Goal: Transaction & Acquisition: Purchase product/service

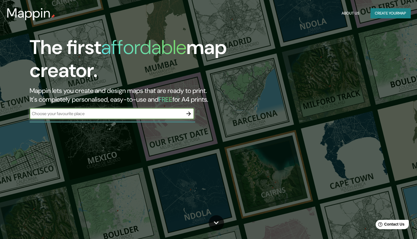
click at [122, 115] on input "text" at bounding box center [107, 114] width 154 height 6
type input "Arquitectos: DL atelier Año: 2017"
click at [189, 116] on icon "button" at bounding box center [188, 114] width 7 height 7
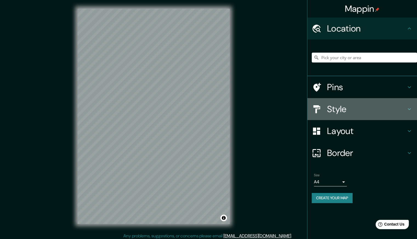
click at [361, 109] on h4 "Style" at bounding box center [366, 109] width 79 height 11
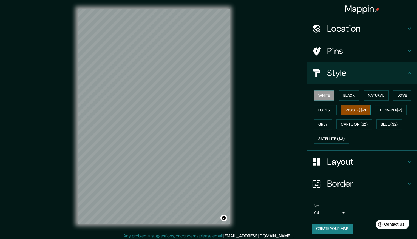
click at [355, 112] on button "Wood ($2)" at bounding box center [356, 110] width 30 height 10
click at [325, 99] on button "White" at bounding box center [324, 96] width 21 height 10
click at [347, 97] on button "Black" at bounding box center [349, 96] width 21 height 10
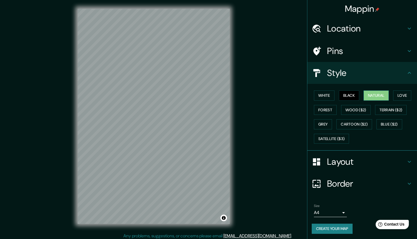
click at [364, 97] on button "Natural" at bounding box center [376, 96] width 25 height 10
click at [394, 97] on button "Love" at bounding box center [402, 96] width 18 height 10
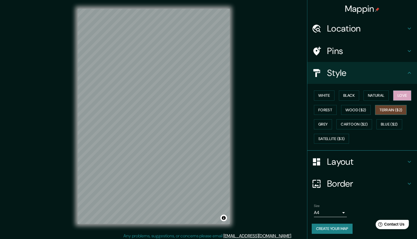
click at [388, 108] on button "Terrain ($2)" at bounding box center [391, 110] width 32 height 10
click at [361, 112] on button "Wood ($2)" at bounding box center [356, 110] width 30 height 10
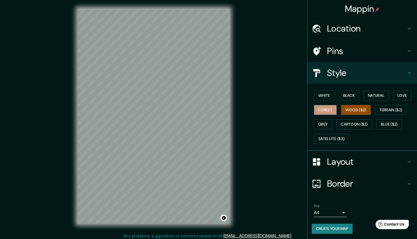
click at [321, 111] on button "Forest" at bounding box center [325, 110] width 23 height 10
click at [323, 125] on button "Grey" at bounding box center [323, 124] width 18 height 10
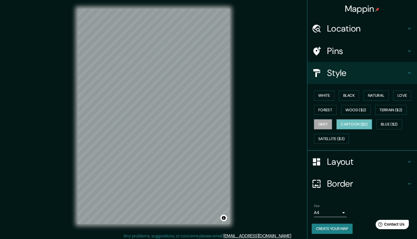
click at [351, 125] on button "Cartoon ($2)" at bounding box center [355, 124] width 36 height 10
click at [388, 122] on button "Blue ($2)" at bounding box center [390, 124] width 26 height 10
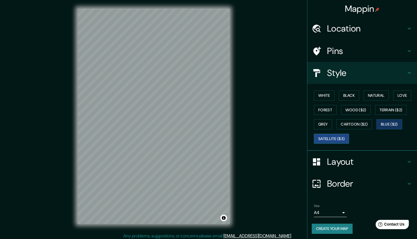
click at [329, 139] on button "Satellite ($3)" at bounding box center [331, 139] width 35 height 10
click at [352, 123] on button "Cartoon ($2)" at bounding box center [355, 124] width 36 height 10
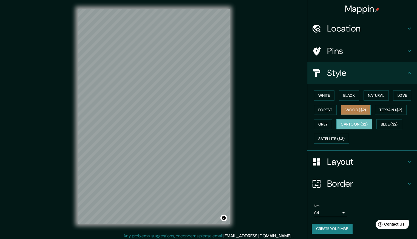
click at [350, 108] on button "Wood ($2)" at bounding box center [356, 110] width 30 height 10
click at [342, 26] on h4 "Location" at bounding box center [366, 28] width 79 height 11
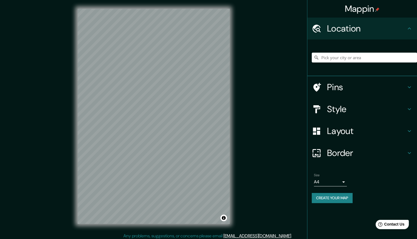
click at [350, 128] on h4 "Layout" at bounding box center [366, 131] width 79 height 11
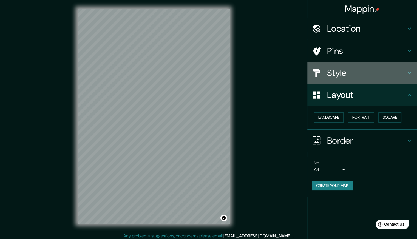
click at [343, 71] on h4 "Style" at bounding box center [366, 72] width 79 height 11
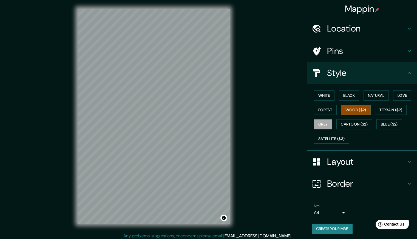
click at [325, 128] on button "Grey" at bounding box center [323, 124] width 18 height 10
click at [385, 109] on button "Terrain ($2)" at bounding box center [391, 110] width 32 height 10
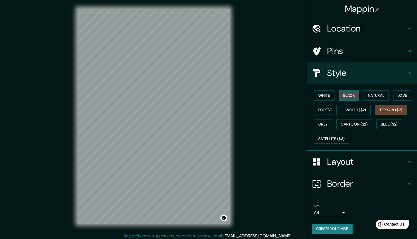
click at [339, 98] on button "Black" at bounding box center [349, 96] width 21 height 10
click at [326, 96] on button "White" at bounding box center [324, 96] width 21 height 10
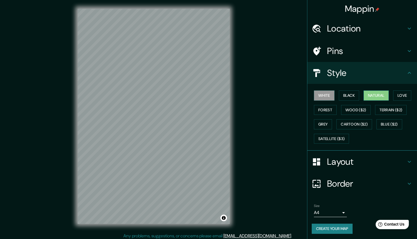
click at [384, 97] on button "Natural" at bounding box center [376, 96] width 25 height 10
click at [398, 98] on button "Love" at bounding box center [402, 96] width 18 height 10
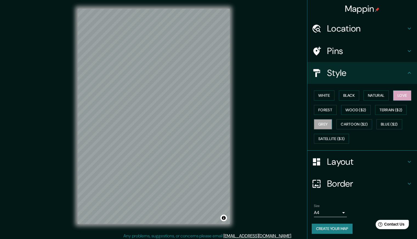
click at [323, 128] on button "Grey" at bounding box center [323, 124] width 18 height 10
click at [354, 108] on button "Wood ($2)" at bounding box center [356, 110] width 30 height 10
click at [348, 160] on h4 "Layout" at bounding box center [366, 161] width 79 height 11
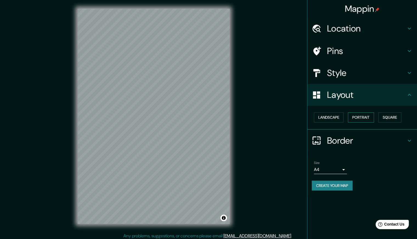
click at [365, 118] on button "Portrait" at bounding box center [361, 117] width 26 height 10
click at [385, 117] on button "Square" at bounding box center [389, 117] width 23 height 10
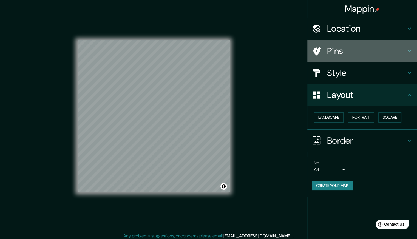
click at [338, 41] on div "Pins" at bounding box center [362, 51] width 110 height 22
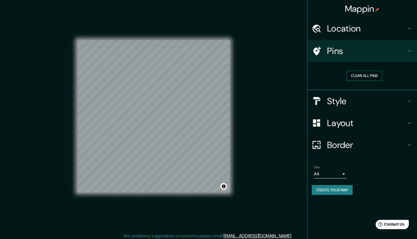
click at [372, 75] on button "Clear all pins" at bounding box center [365, 76] width 36 height 10
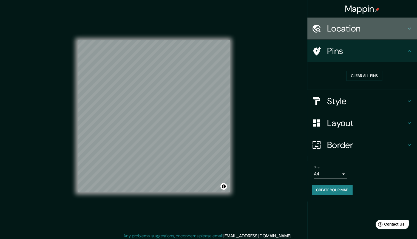
click at [340, 33] on h4 "Location" at bounding box center [366, 28] width 79 height 11
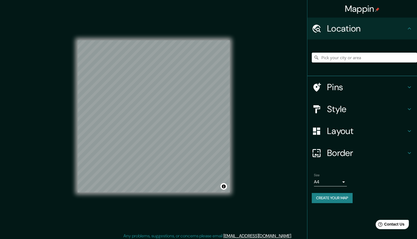
click at [358, 57] on input "Pick your city or area" at bounding box center [364, 58] width 105 height 10
paste input "Arquitectos: DL atelier Año: 2017"
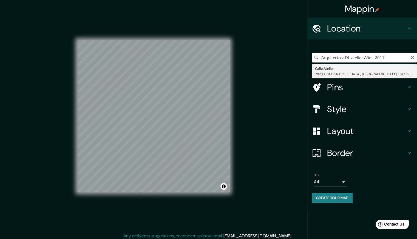
click at [346, 60] on input "Arquitectos: DL atelier Año: 2017" at bounding box center [364, 58] width 105 height 10
paste input "Jingdezheng, [GEOGRAPHIC_DATA]"
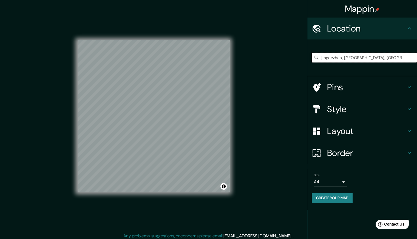
type input "Jingdezhen, [GEOGRAPHIC_DATA], [GEOGRAPHIC_DATA]"
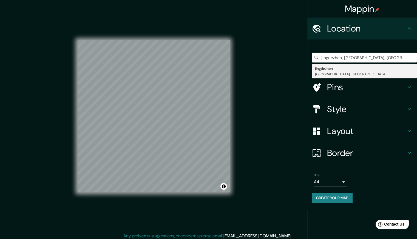
click at [369, 88] on h4 "Pins" at bounding box center [366, 87] width 79 height 11
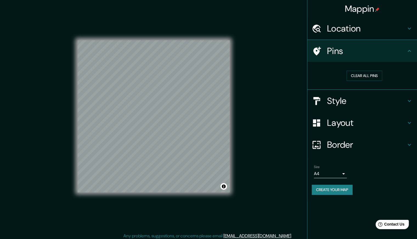
click at [365, 96] on h4 "Style" at bounding box center [366, 100] width 79 height 11
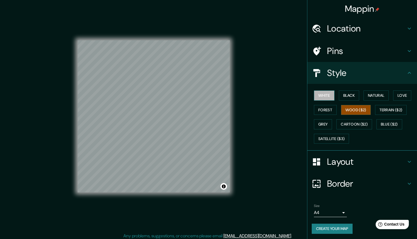
click at [319, 100] on button "White" at bounding box center [324, 96] width 21 height 10
